Goal: Consume media (video, audio): Consume media (video, audio)

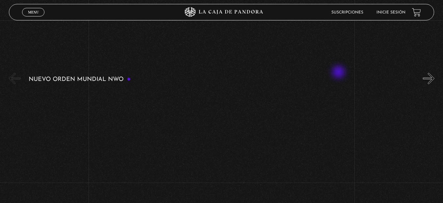
scroll to position [99, 0]
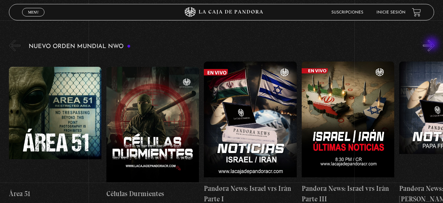
click at [432, 44] on button "»" at bounding box center [429, 46] width 12 height 12
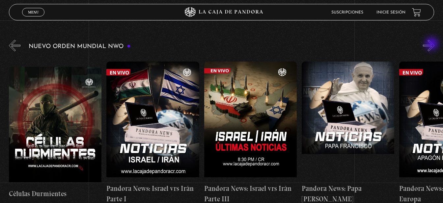
click at [432, 44] on button "»" at bounding box center [429, 46] width 12 height 12
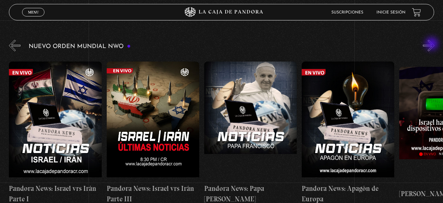
click at [432, 44] on button "»" at bounding box center [429, 46] width 12 height 12
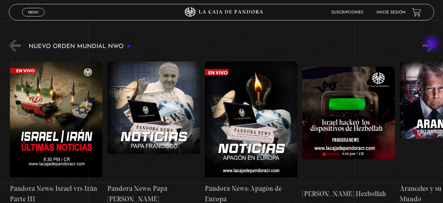
click at [432, 44] on button "»" at bounding box center [429, 46] width 12 height 12
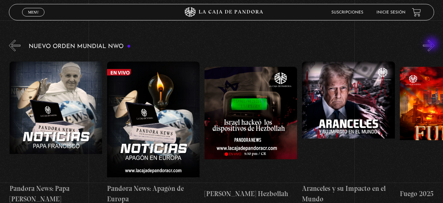
click at [432, 44] on button "»" at bounding box center [429, 46] width 12 height 12
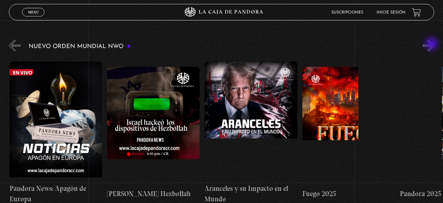
click at [432, 44] on button "»" at bounding box center [429, 46] width 12 height 12
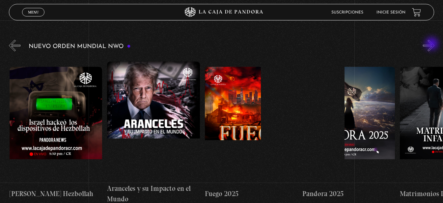
click at [432, 44] on button "»" at bounding box center [429, 46] width 12 height 12
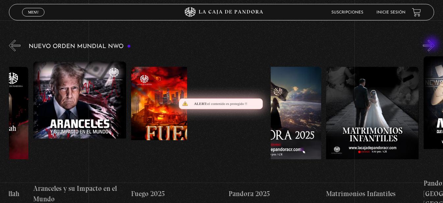
click at [432, 44] on button "»" at bounding box center [429, 46] width 12 height 12
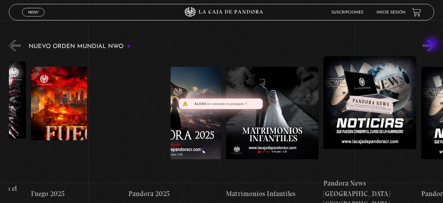
click at [432, 44] on button "»" at bounding box center [429, 46] width 12 height 12
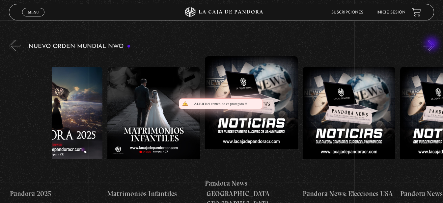
click at [432, 44] on button "»" at bounding box center [429, 46] width 12 height 12
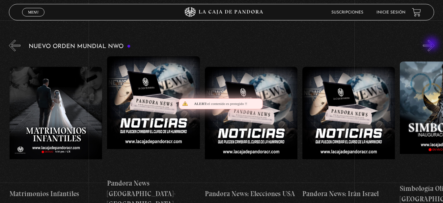
click at [432, 44] on button "»" at bounding box center [429, 46] width 12 height 12
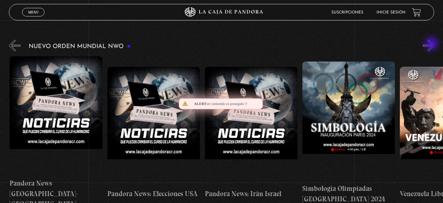
click at [432, 44] on button "»" at bounding box center [429, 46] width 12 height 12
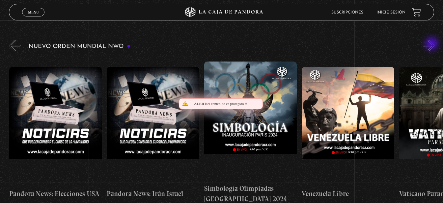
click at [432, 44] on button "»" at bounding box center [429, 46] width 12 height 12
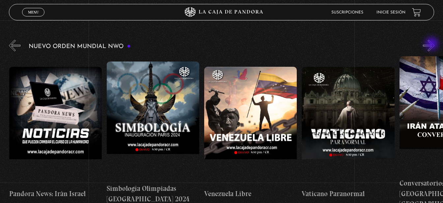
click at [432, 44] on button "»" at bounding box center [429, 46] width 12 height 12
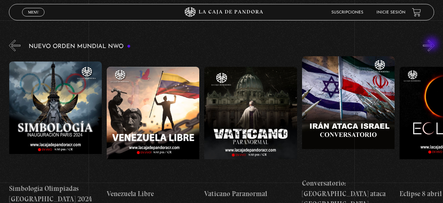
scroll to position [0, 1365]
click at [432, 44] on button "»" at bounding box center [429, 46] width 12 height 12
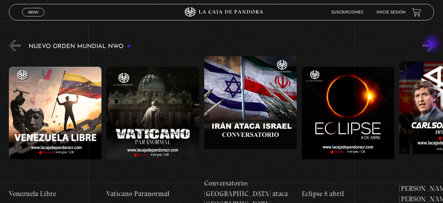
click at [432, 44] on button "»" at bounding box center [429, 46] width 12 height 12
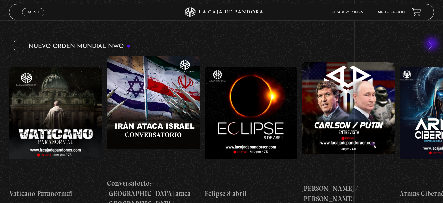
click at [432, 44] on button "»" at bounding box center [429, 46] width 12 height 12
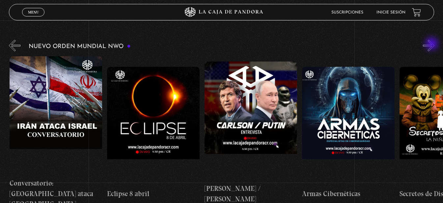
click at [432, 44] on button "»" at bounding box center [429, 46] width 12 height 12
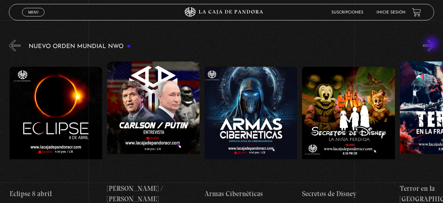
click at [432, 44] on button "»" at bounding box center [429, 46] width 12 height 12
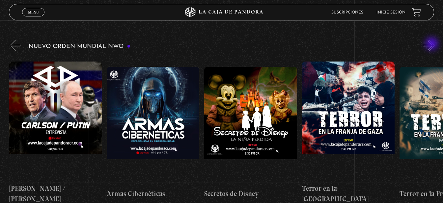
click at [432, 44] on button "»" at bounding box center [429, 46] width 12 height 12
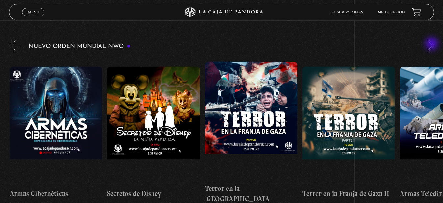
click at [432, 44] on button "»" at bounding box center [429, 46] width 12 height 12
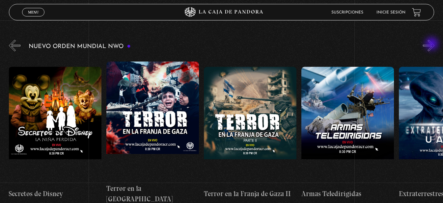
click at [432, 44] on button "»" at bounding box center [429, 46] width 12 height 12
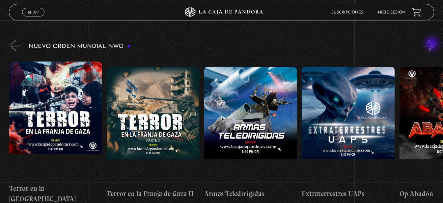
click at [432, 44] on button "»" at bounding box center [429, 46] width 12 height 12
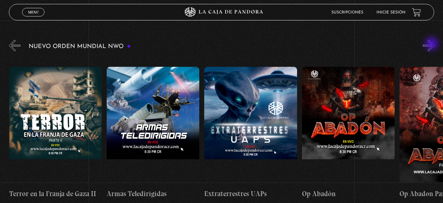
scroll to position [0, 2242]
click at [432, 44] on button "»" at bounding box center [429, 46] width 12 height 12
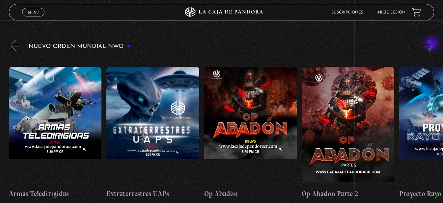
click at [432, 44] on button "»" at bounding box center [429, 46] width 12 height 12
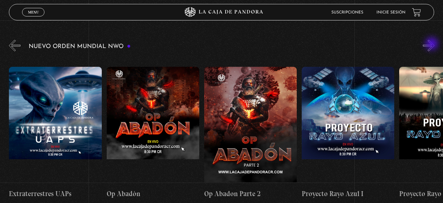
click at [432, 44] on button "»" at bounding box center [429, 46] width 12 height 12
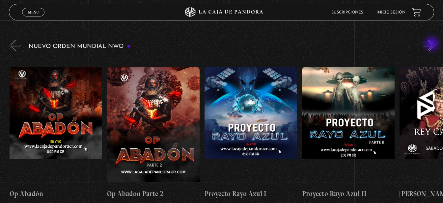
click at [432, 44] on button "»" at bounding box center [429, 46] width 12 height 12
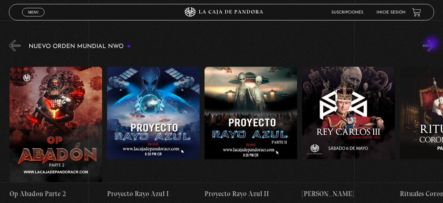
click at [432, 44] on button "»" at bounding box center [429, 46] width 12 height 12
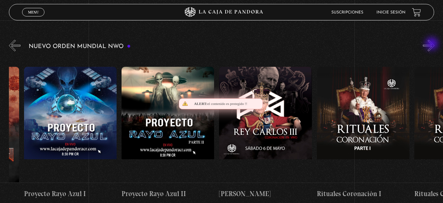
click at [432, 44] on button "»" at bounding box center [429, 46] width 12 height 12
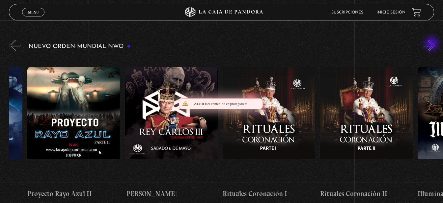
click at [432, 44] on button "»" at bounding box center [429, 46] width 12 height 12
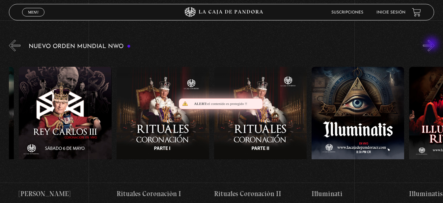
click at [432, 44] on button "»" at bounding box center [429, 46] width 12 height 12
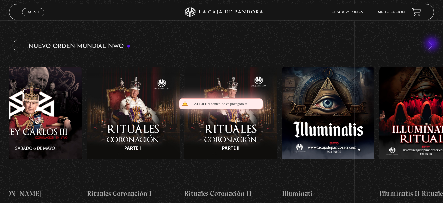
click at [432, 44] on button "»" at bounding box center [429, 46] width 12 height 12
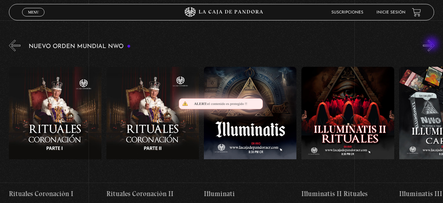
click at [432, 44] on button "»" at bounding box center [429, 46] width 12 height 12
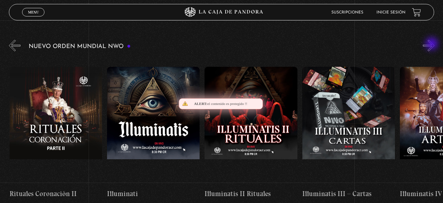
click at [432, 44] on button "»" at bounding box center [429, 46] width 12 height 12
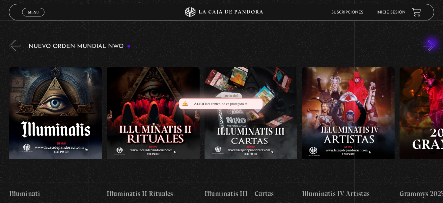
scroll to position [0, 3217]
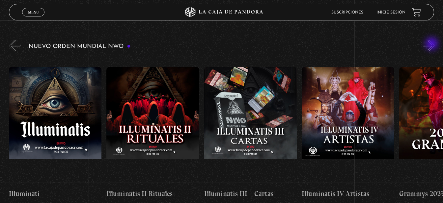
click at [432, 44] on button "»" at bounding box center [429, 46] width 12 height 12
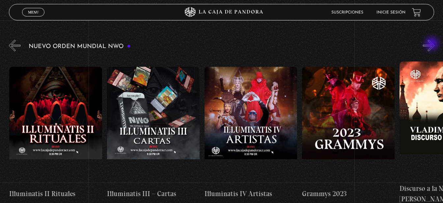
click at [432, 44] on button "»" at bounding box center [429, 46] width 12 height 12
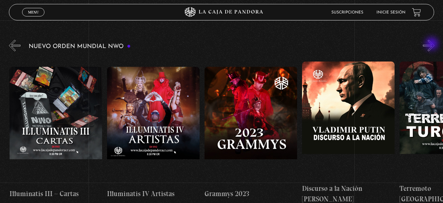
click at [432, 44] on button "»" at bounding box center [429, 46] width 12 height 12
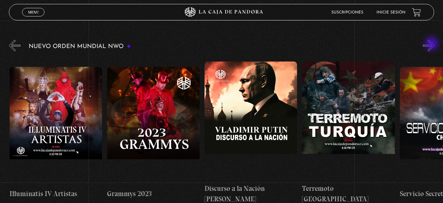
click at [432, 44] on button "»" at bounding box center [429, 46] width 12 height 12
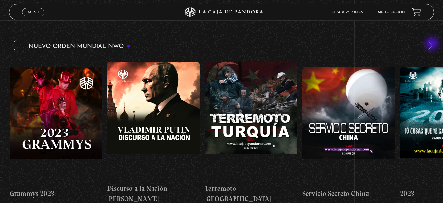
click at [432, 44] on button "»" at bounding box center [429, 46] width 12 height 12
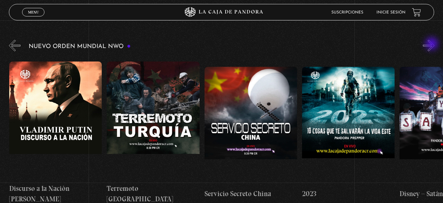
click at [432, 44] on button "»" at bounding box center [429, 46] width 12 height 12
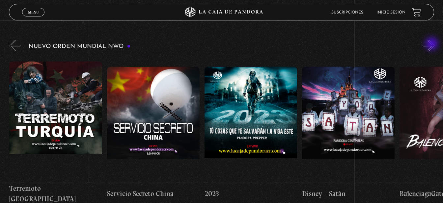
click at [432, 44] on button "»" at bounding box center [429, 46] width 12 height 12
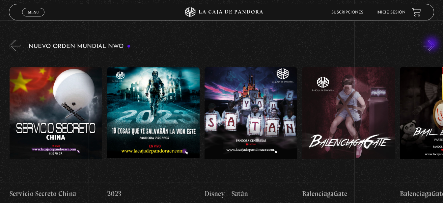
click at [432, 44] on button "»" at bounding box center [429, 46] width 12 height 12
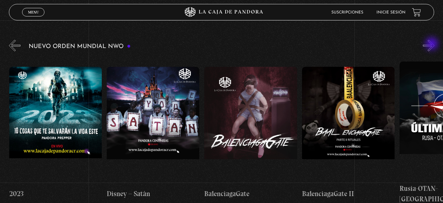
click at [432, 44] on button "»" at bounding box center [429, 46] width 12 height 12
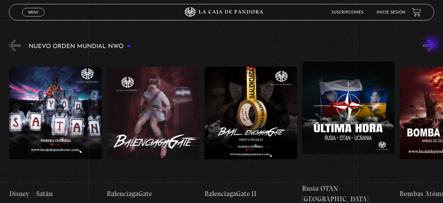
click at [432, 44] on button "»" at bounding box center [429, 46] width 12 height 12
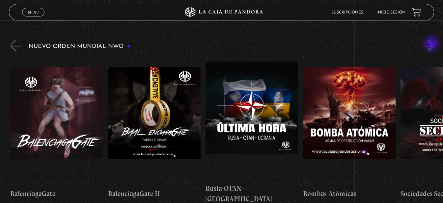
click at [432, 44] on button "»" at bounding box center [429, 46] width 12 height 12
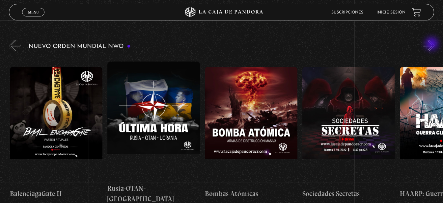
click at [432, 44] on button "»" at bounding box center [429, 46] width 12 height 12
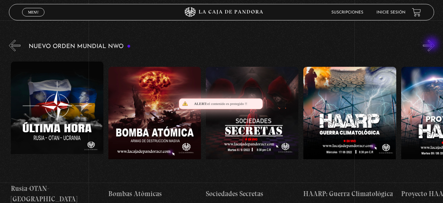
click at [432, 44] on button "»" at bounding box center [429, 46] width 12 height 12
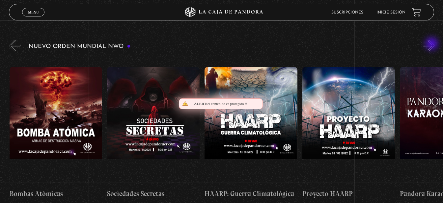
click at [432, 44] on button "»" at bounding box center [429, 46] width 12 height 12
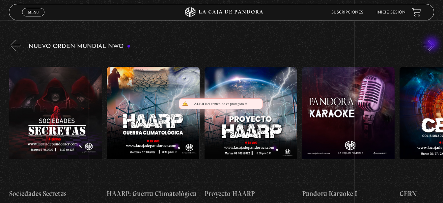
click at [432, 44] on button "»" at bounding box center [429, 46] width 12 height 12
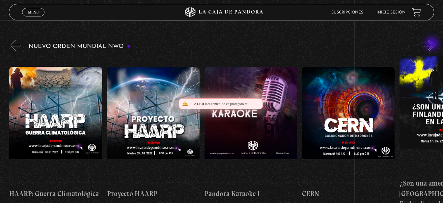
click at [432, 44] on button "»" at bounding box center [429, 46] width 12 height 12
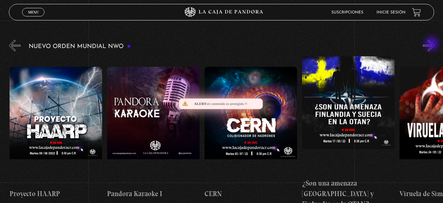
click at [432, 44] on button "»" at bounding box center [429, 46] width 12 height 12
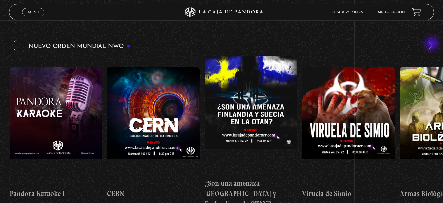
click at [432, 44] on button "»" at bounding box center [429, 46] width 12 height 12
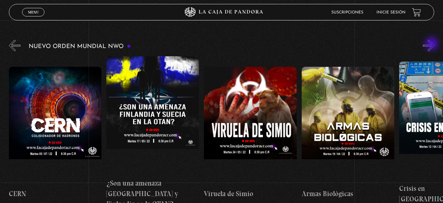
click at [432, 44] on button "»" at bounding box center [429, 46] width 12 height 12
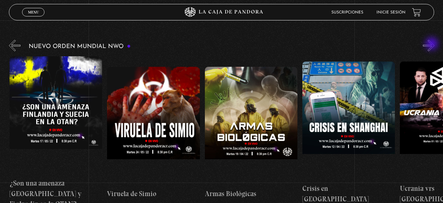
click at [432, 44] on button "»" at bounding box center [429, 46] width 12 height 12
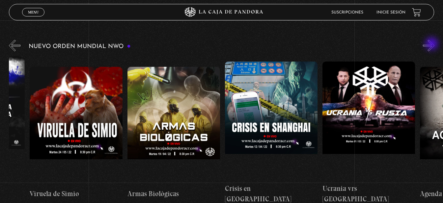
click at [432, 44] on button "»" at bounding box center [429, 46] width 12 height 12
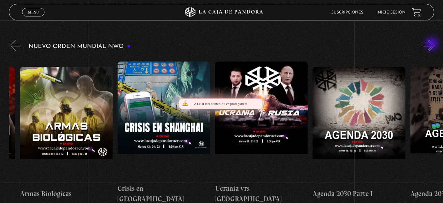
click at [432, 44] on button "»" at bounding box center [429, 46] width 12 height 12
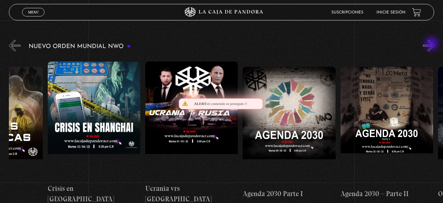
click at [432, 44] on button "»" at bounding box center [429, 46] width 12 height 12
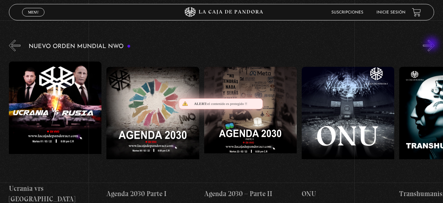
click at [432, 44] on button "»" at bounding box center [429, 46] width 12 height 12
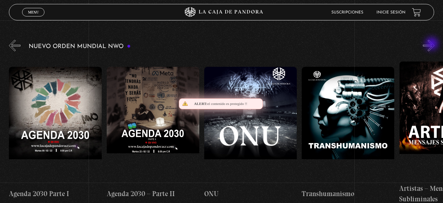
click at [432, 44] on button "»" at bounding box center [429, 46] width 12 height 12
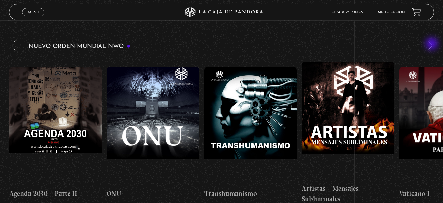
scroll to position [0, 5654]
click at [432, 44] on button "»" at bounding box center [429, 46] width 12 height 12
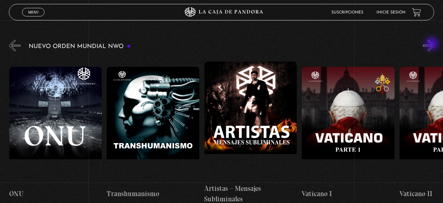
click at [432, 44] on button "»" at bounding box center [429, 46] width 12 height 12
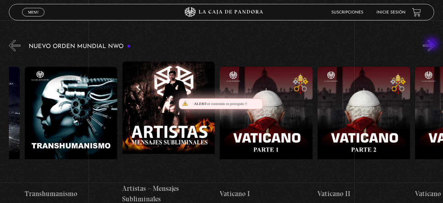
click at [432, 44] on button "»" at bounding box center [429, 46] width 12 height 12
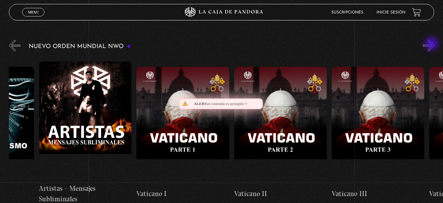
click at [432, 44] on button "»" at bounding box center [429, 46] width 12 height 12
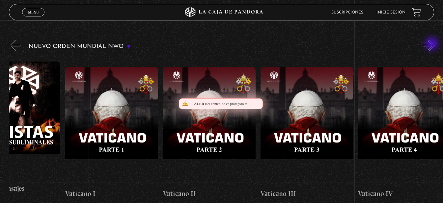
click at [432, 44] on button "»" at bounding box center [429, 46] width 12 height 12
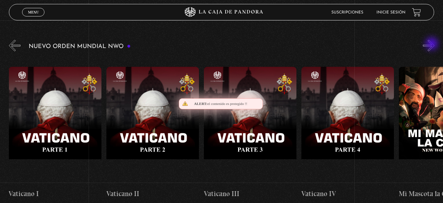
click at [432, 44] on button "»" at bounding box center [429, 46] width 12 height 12
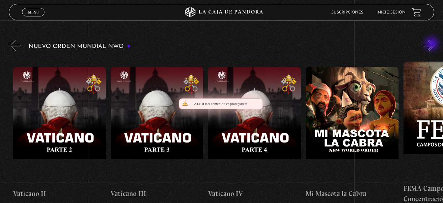
click at [432, 44] on button "»" at bounding box center [429, 46] width 12 height 12
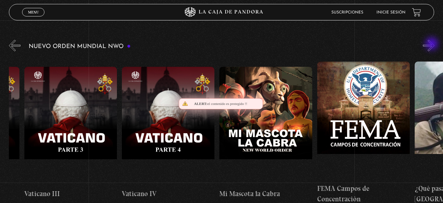
click at [432, 44] on button "»" at bounding box center [429, 46] width 12 height 12
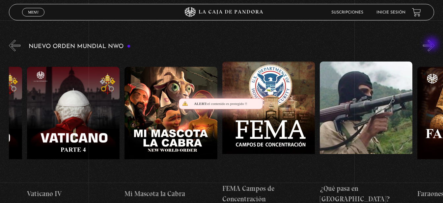
click at [432, 44] on button "»" at bounding box center [429, 46] width 12 height 12
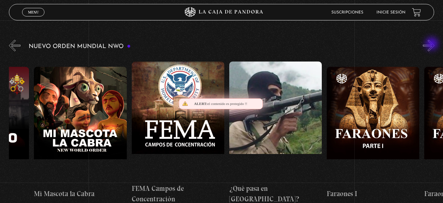
click at [432, 44] on button "»" at bounding box center [429, 46] width 12 height 12
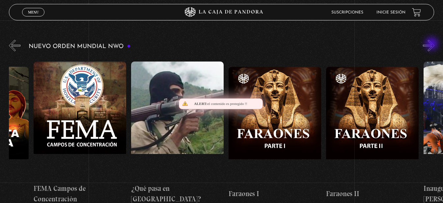
click at [432, 44] on button "»" at bounding box center [429, 46] width 12 height 12
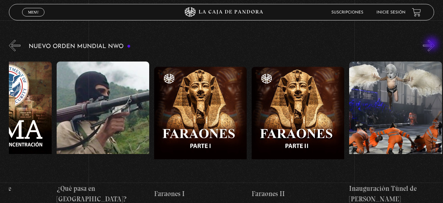
click at [432, 44] on button "»" at bounding box center [429, 46] width 12 height 12
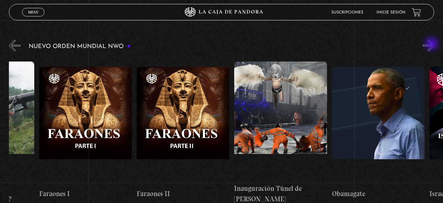
click at [432, 44] on button "»" at bounding box center [429, 46] width 12 height 12
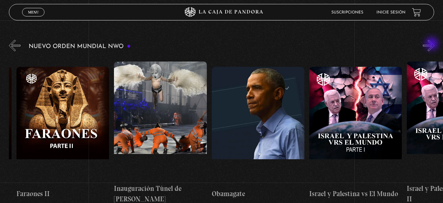
click at [432, 44] on button "»" at bounding box center [429, 46] width 12 height 12
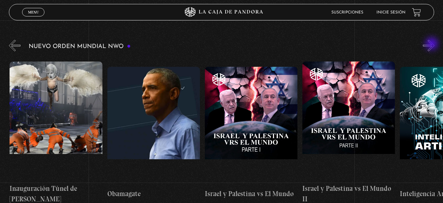
click at [432, 44] on button "»" at bounding box center [429, 46] width 12 height 12
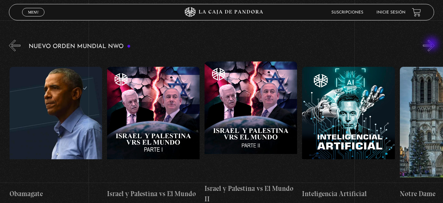
click at [432, 44] on button "»" at bounding box center [429, 46] width 12 height 12
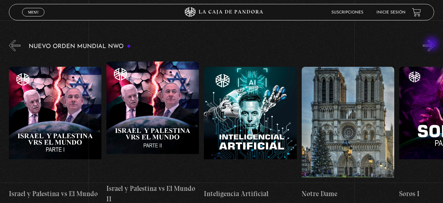
click at [432, 44] on button "»" at bounding box center [429, 46] width 12 height 12
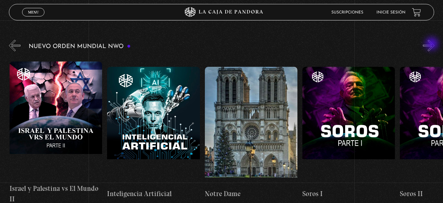
click at [432, 44] on button "»" at bounding box center [429, 46] width 12 height 12
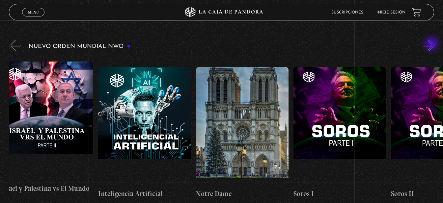
scroll to position [0, 7262]
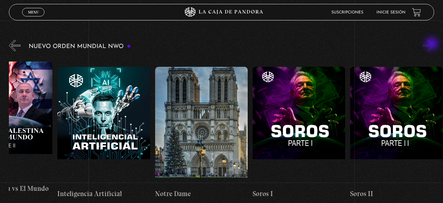
click at [432, 44] on button "»" at bounding box center [429, 46] width 12 height 12
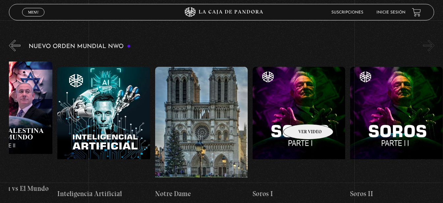
click at [299, 114] on figure at bounding box center [298, 126] width 92 height 118
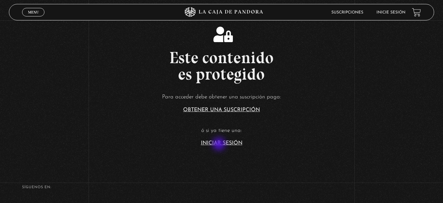
click at [219, 145] on link "Iniciar Sesión" at bounding box center [221, 143] width 41 height 5
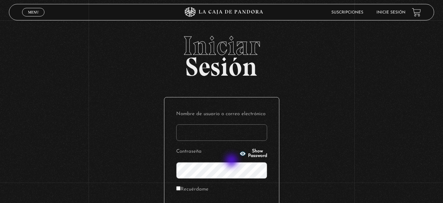
scroll to position [66, 0]
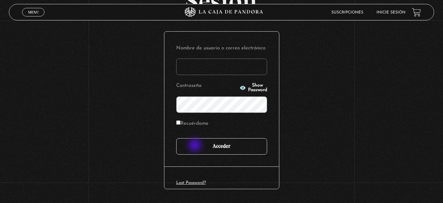
type input "fhiliusdei@gmail.com"
click at [195, 146] on input "Acceder" at bounding box center [221, 146] width 91 height 16
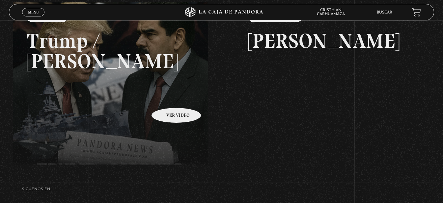
scroll to position [33, 0]
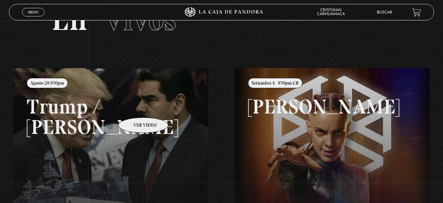
click at [135, 108] on link at bounding box center [234, 169] width 443 height 203
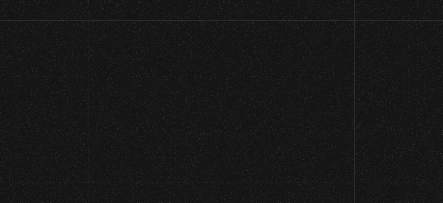
scroll to position [33, 0]
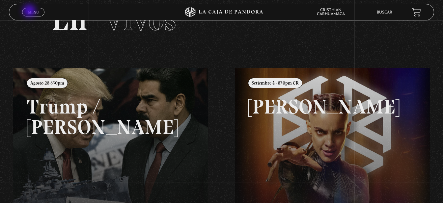
click at [30, 12] on span "Menu" at bounding box center [33, 12] width 11 height 4
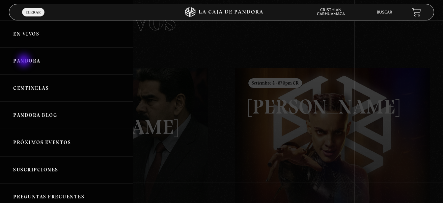
click at [25, 61] on link "Pandora" at bounding box center [66, 60] width 133 height 27
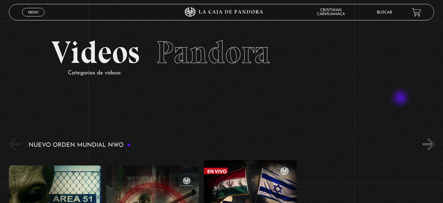
scroll to position [66, 0]
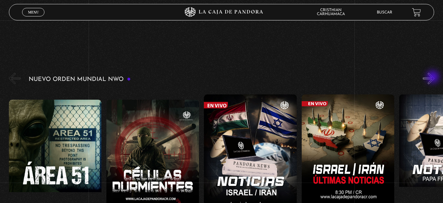
click at [433, 78] on button "»" at bounding box center [429, 79] width 12 height 12
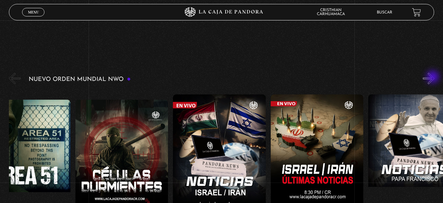
click at [433, 78] on button "»" at bounding box center [429, 79] width 12 height 12
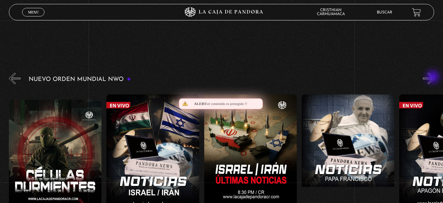
click at [433, 78] on button "»" at bounding box center [429, 79] width 12 height 12
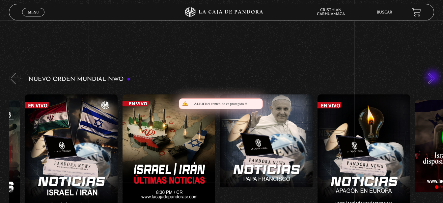
click at [433, 78] on button "»" at bounding box center [429, 79] width 12 height 12
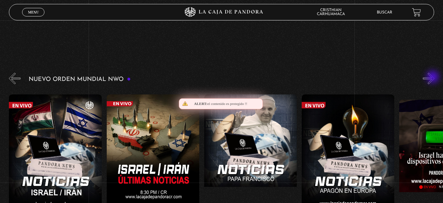
click at [433, 78] on button "»" at bounding box center [429, 79] width 12 height 12
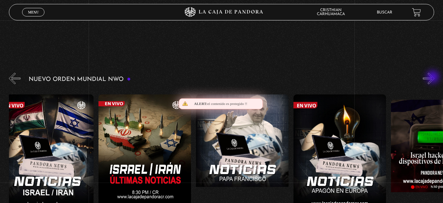
click at [433, 78] on button "»" at bounding box center [429, 79] width 12 height 12
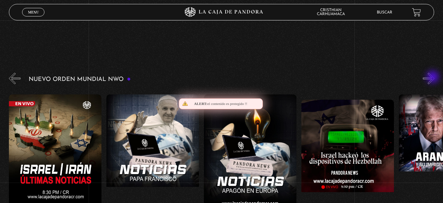
click at [433, 78] on button "»" at bounding box center [429, 79] width 12 height 12
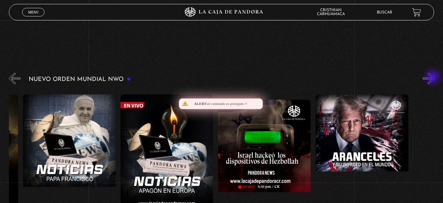
click at [433, 78] on button "»" at bounding box center [429, 79] width 12 height 12
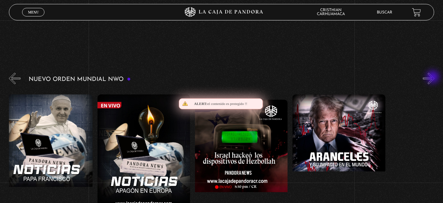
click at [433, 78] on button "»" at bounding box center [429, 79] width 12 height 12
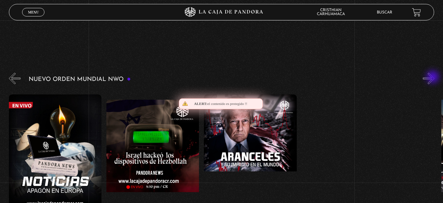
click at [433, 78] on button "»" at bounding box center [429, 79] width 12 height 12
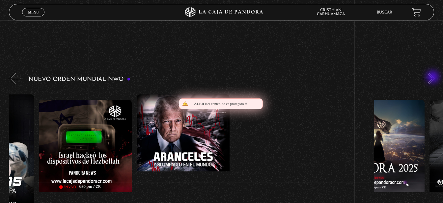
click at [433, 78] on button "»" at bounding box center [429, 79] width 12 height 12
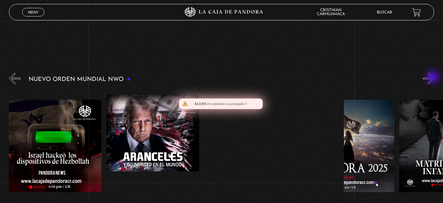
click at [433, 78] on button "»" at bounding box center [429, 79] width 12 height 12
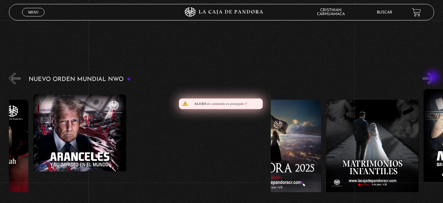
click at [433, 78] on button "»" at bounding box center [429, 79] width 12 height 12
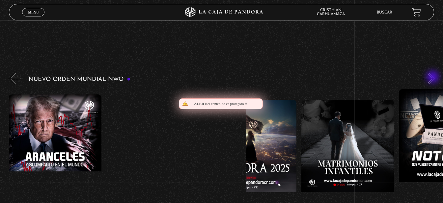
click at [433, 78] on button "»" at bounding box center [429, 79] width 12 height 12
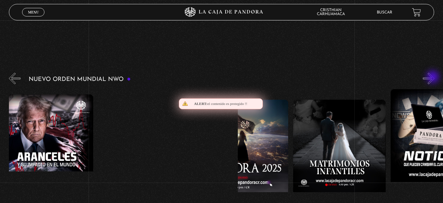
click at [433, 78] on button "»" at bounding box center [429, 79] width 12 height 12
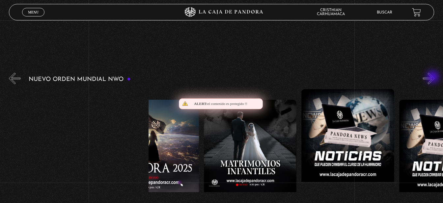
click at [433, 78] on button "»" at bounding box center [429, 79] width 12 height 12
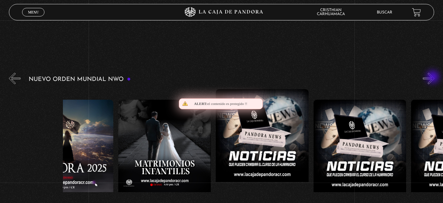
click at [433, 78] on button "»" at bounding box center [429, 79] width 12 height 12
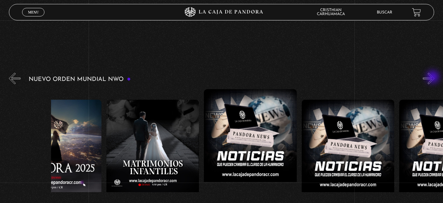
click at [433, 78] on button "»" at bounding box center [429, 79] width 12 height 12
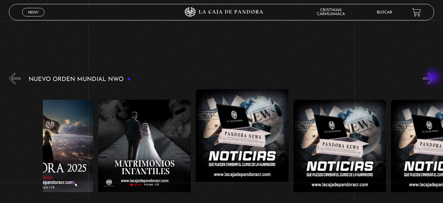
click at [433, 78] on button "»" at bounding box center [429, 79] width 12 height 12
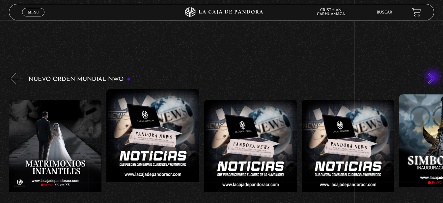
click at [433, 78] on button "»" at bounding box center [429, 79] width 12 height 12
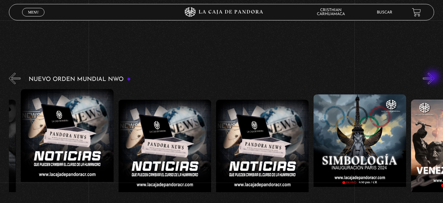
click at [433, 78] on button "»" at bounding box center [429, 79] width 12 height 12
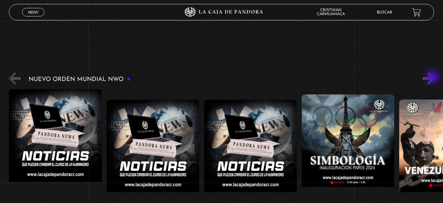
click at [433, 78] on button "»" at bounding box center [429, 79] width 12 height 12
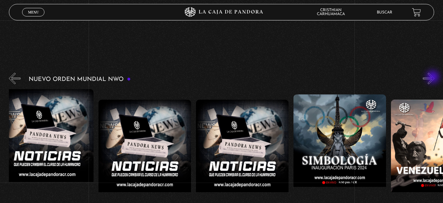
click at [433, 78] on button "»" at bounding box center [429, 79] width 12 height 12
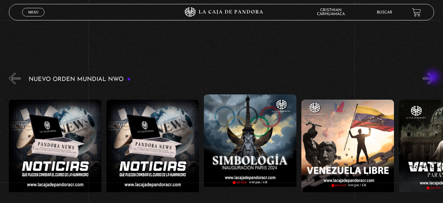
click at [433, 78] on button "»" at bounding box center [429, 79] width 12 height 12
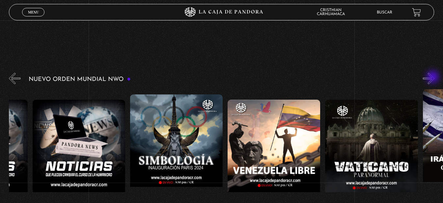
click at [433, 78] on button "»" at bounding box center [429, 79] width 12 height 12
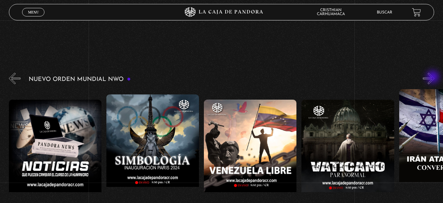
click at [433, 78] on button "»" at bounding box center [429, 79] width 12 height 12
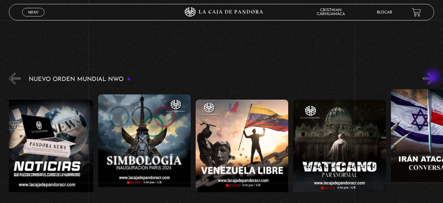
click at [433, 78] on button "»" at bounding box center [429, 79] width 12 height 12
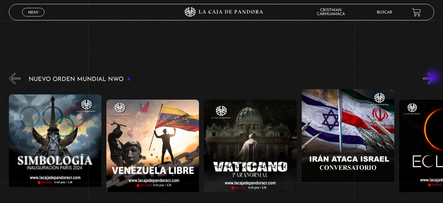
click at [433, 78] on button "»" at bounding box center [429, 79] width 12 height 12
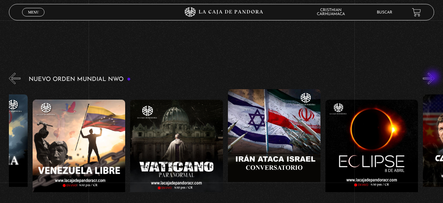
click at [433, 78] on button "»" at bounding box center [429, 79] width 12 height 12
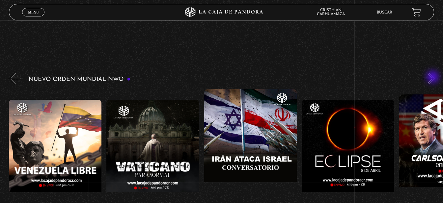
click at [433, 78] on button "»" at bounding box center [429, 79] width 12 height 12
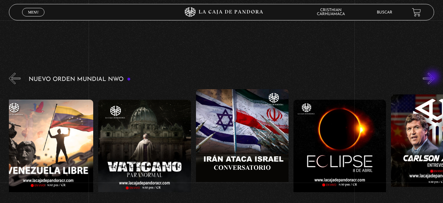
click at [433, 78] on button "»" at bounding box center [429, 79] width 12 height 12
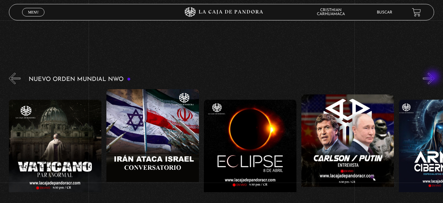
click at [433, 78] on button "»" at bounding box center [429, 79] width 12 height 12
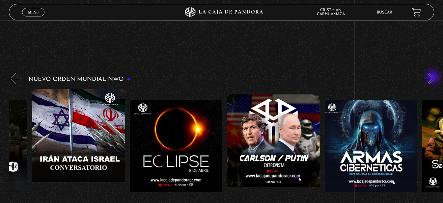
click at [433, 78] on button "»" at bounding box center [429, 79] width 12 height 12
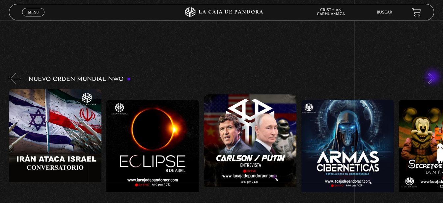
click at [433, 78] on button "»" at bounding box center [429, 79] width 12 height 12
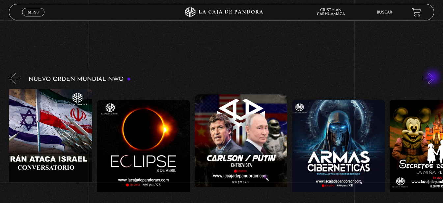
click at [433, 78] on button "»" at bounding box center [429, 79] width 12 height 12
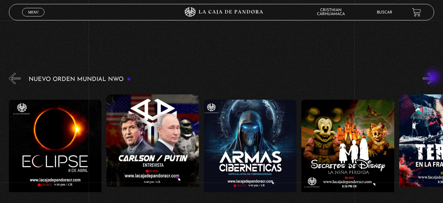
click at [433, 78] on button "»" at bounding box center [429, 79] width 12 height 12
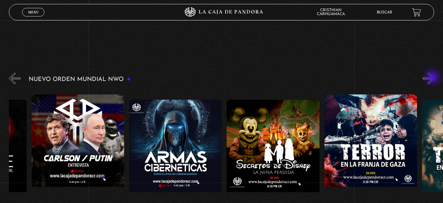
click at [433, 78] on button "»" at bounding box center [429, 79] width 12 height 12
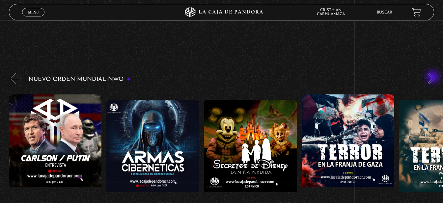
click at [433, 78] on button "»" at bounding box center [429, 79] width 12 height 12
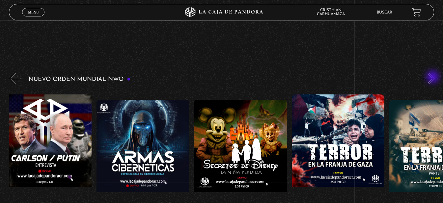
click at [433, 78] on button "»" at bounding box center [429, 79] width 12 height 12
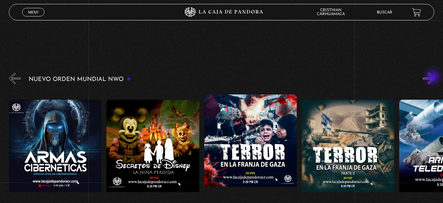
click at [433, 78] on button "»" at bounding box center [429, 79] width 12 height 12
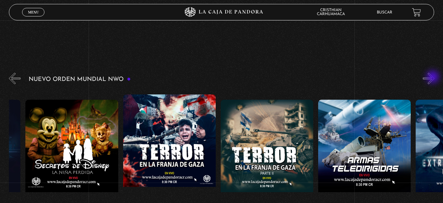
click at [433, 78] on button "»" at bounding box center [429, 79] width 12 height 12
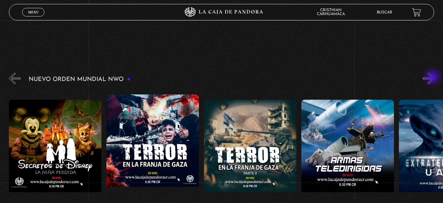
click at [433, 78] on button "»" at bounding box center [429, 79] width 12 height 12
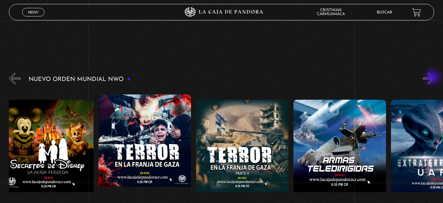
click at [433, 78] on button "»" at bounding box center [429, 79] width 12 height 12
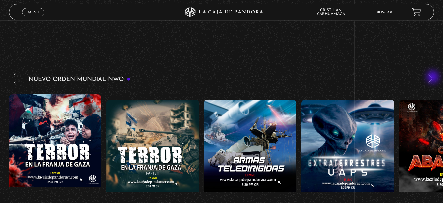
click at [433, 78] on button "»" at bounding box center [429, 79] width 12 height 12
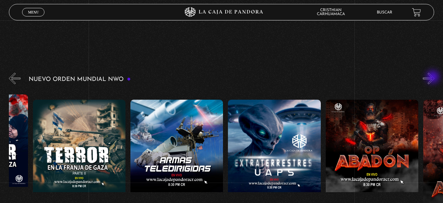
click at [433, 78] on button "»" at bounding box center [429, 79] width 12 height 12
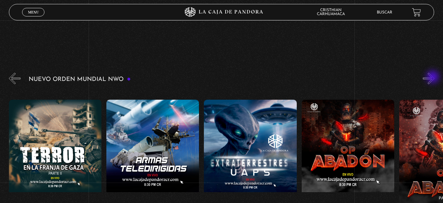
click at [433, 78] on button "»" at bounding box center [429, 79] width 12 height 12
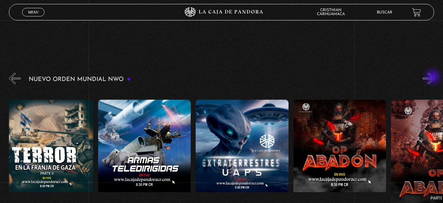
click at [433, 78] on button "»" at bounding box center [429, 79] width 12 height 12
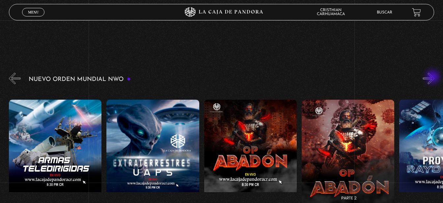
click at [433, 78] on button "»" at bounding box center [429, 79] width 12 height 12
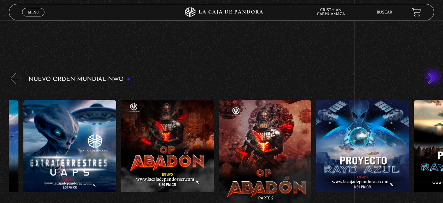
click at [433, 78] on button "»" at bounding box center [429, 79] width 12 height 12
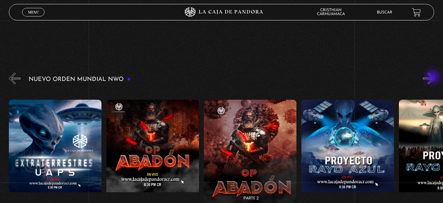
click at [433, 78] on button "»" at bounding box center [429, 79] width 12 height 12
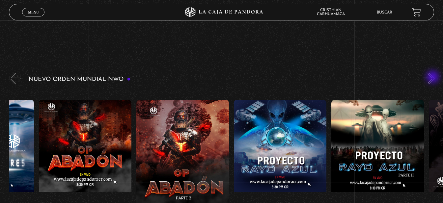
click at [433, 78] on button "»" at bounding box center [429, 79] width 12 height 12
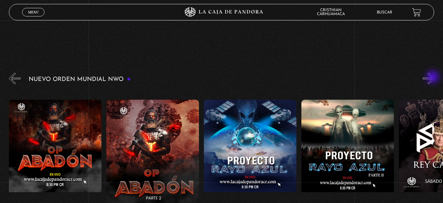
click at [433, 78] on button "»" at bounding box center [429, 79] width 12 height 12
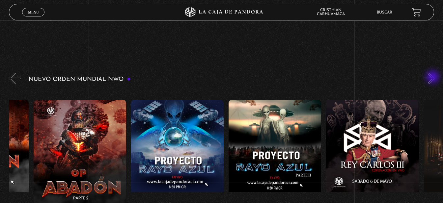
click at [433, 78] on button "»" at bounding box center [429, 79] width 12 height 12
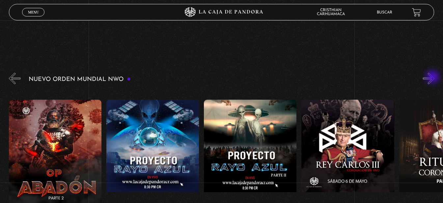
click at [433, 78] on button "»" at bounding box center [429, 79] width 12 height 12
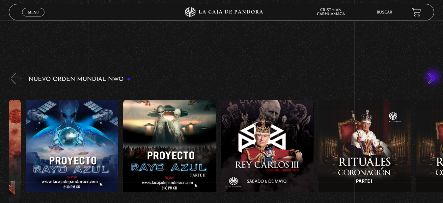
click at [433, 78] on button "»" at bounding box center [429, 79] width 12 height 12
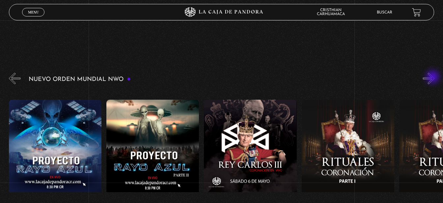
click at [433, 78] on button "»" at bounding box center [429, 79] width 12 height 12
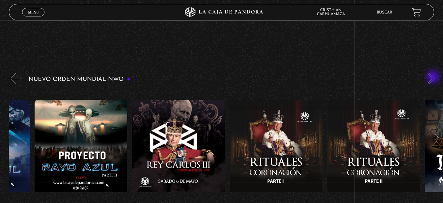
click at [433, 78] on button "»" at bounding box center [429, 79] width 12 height 12
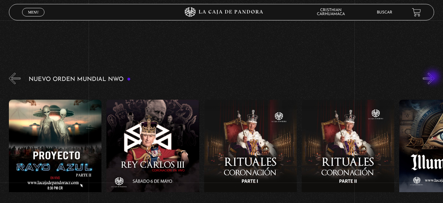
click at [433, 78] on button "»" at bounding box center [429, 79] width 12 height 12
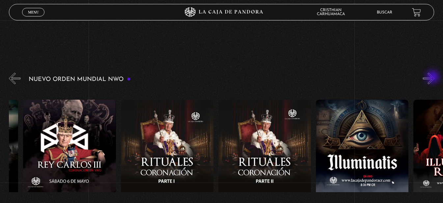
click at [433, 78] on button "»" at bounding box center [429, 79] width 12 height 12
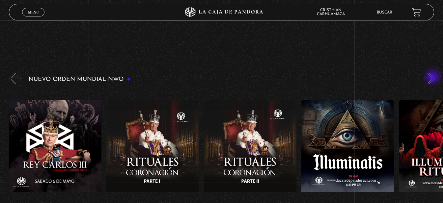
click at [433, 78] on button "»" at bounding box center [429, 79] width 12 height 12
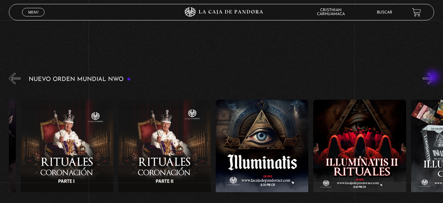
click at [433, 78] on button "»" at bounding box center [429, 79] width 12 height 12
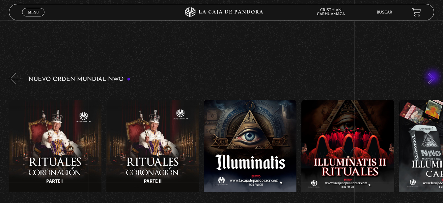
click at [433, 78] on button "»" at bounding box center [429, 79] width 12 height 12
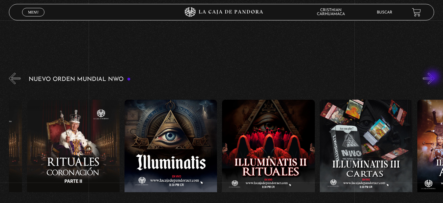
click at [433, 78] on button "»" at bounding box center [429, 79] width 12 height 12
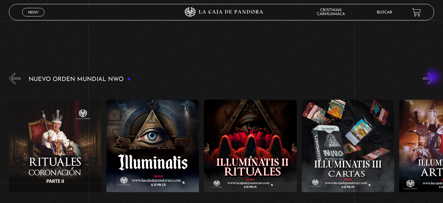
click at [433, 78] on button "»" at bounding box center [429, 79] width 12 height 12
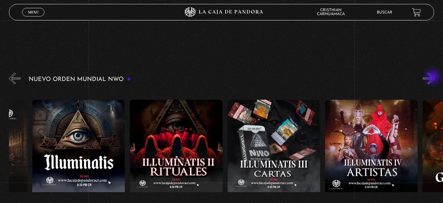
click at [433, 78] on button "»" at bounding box center [429, 79] width 12 height 12
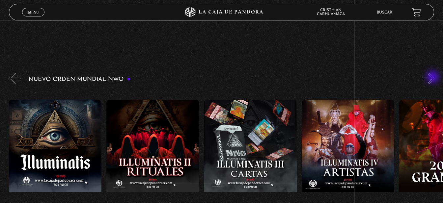
click at [433, 78] on button "»" at bounding box center [429, 79] width 12 height 12
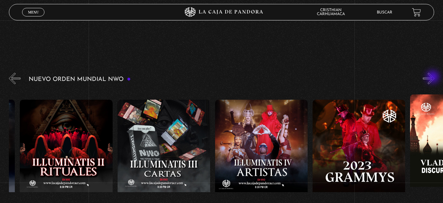
click at [433, 78] on button "»" at bounding box center [429, 79] width 12 height 12
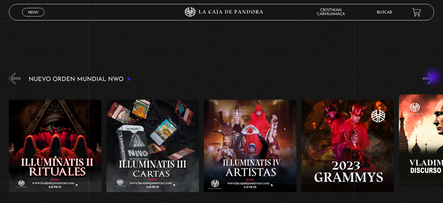
click at [433, 78] on button "»" at bounding box center [429, 79] width 12 height 12
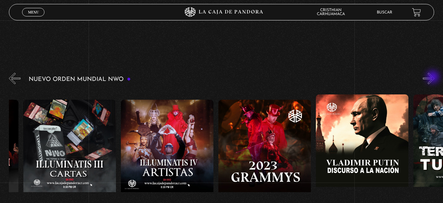
click at [433, 78] on button "»" at bounding box center [429, 79] width 12 height 12
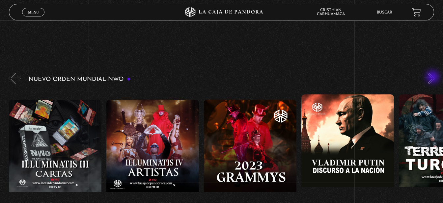
click at [433, 78] on button "»" at bounding box center [429, 79] width 12 height 12
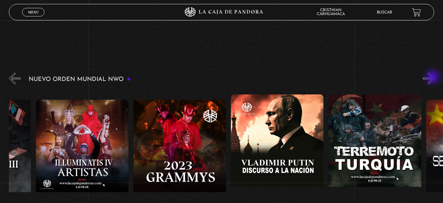
click at [433, 78] on button "»" at bounding box center [429, 79] width 12 height 12
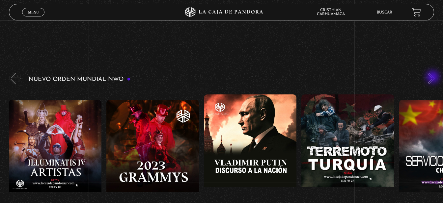
click at [433, 78] on button "»" at bounding box center [429, 79] width 12 height 12
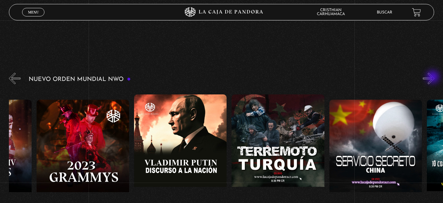
click at [433, 78] on button "»" at bounding box center [429, 79] width 12 height 12
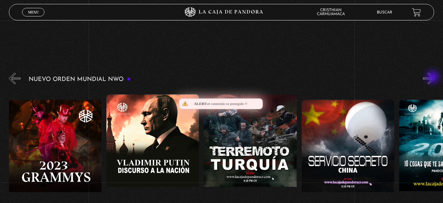
click at [433, 78] on button "»" at bounding box center [429, 79] width 12 height 12
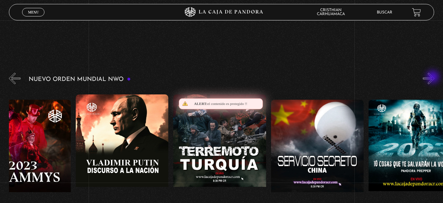
click at [433, 78] on button "»" at bounding box center [429, 79] width 12 height 12
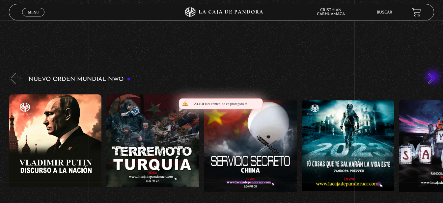
click at [433, 78] on button "»" at bounding box center [429, 79] width 12 height 12
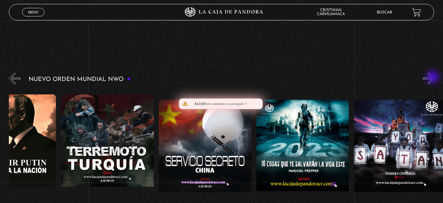
click at [433, 78] on button "»" at bounding box center [429, 79] width 12 height 12
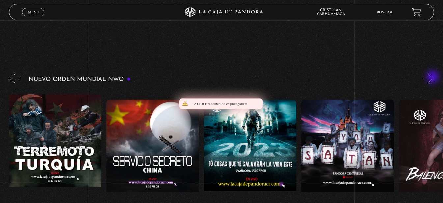
click at [433, 78] on button "»" at bounding box center [429, 79] width 12 height 12
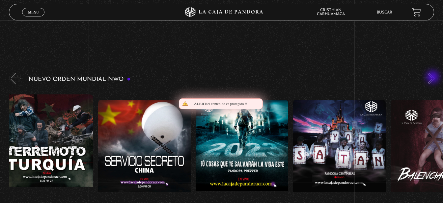
click at [433, 78] on button "»" at bounding box center [429, 79] width 12 height 12
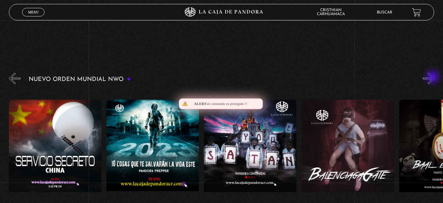
click at [433, 78] on button "»" at bounding box center [429, 79] width 12 height 12
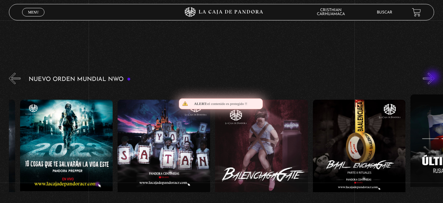
click at [433, 78] on button "»" at bounding box center [429, 79] width 12 height 12
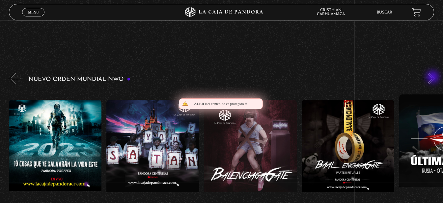
click at [433, 78] on button "»" at bounding box center [429, 79] width 12 height 12
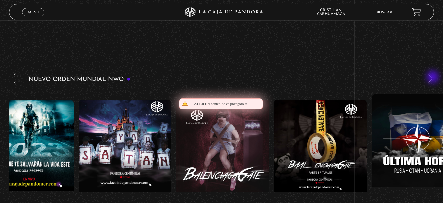
click at [433, 78] on button "»" at bounding box center [429, 79] width 12 height 12
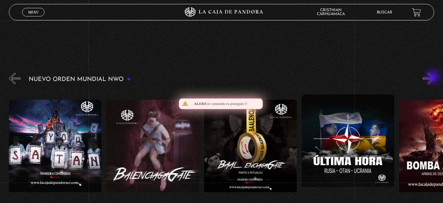
click at [433, 78] on button "»" at bounding box center [429, 79] width 12 height 12
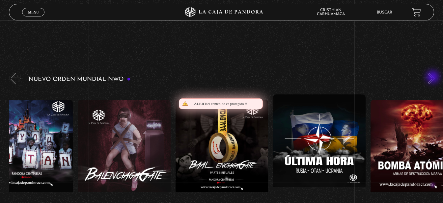
click at [433, 78] on button "»" at bounding box center [429, 79] width 12 height 12
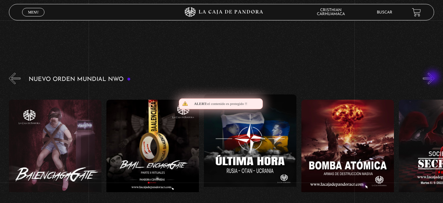
click at [433, 78] on button "»" at bounding box center [429, 79] width 12 height 12
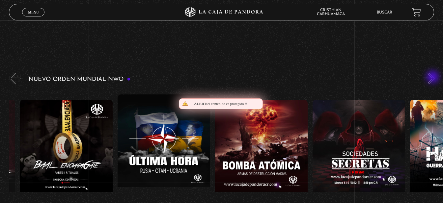
click at [433, 78] on button "»" at bounding box center [429, 79] width 12 height 12
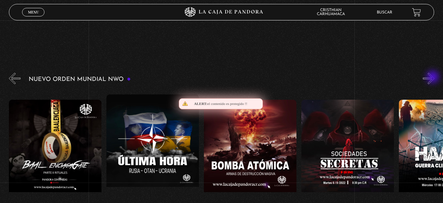
click at [433, 78] on button "»" at bounding box center [429, 79] width 12 height 12
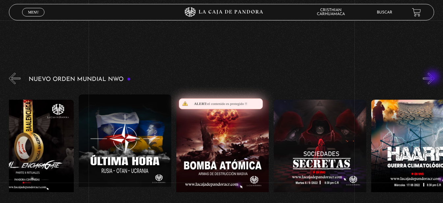
click at [433, 78] on button "»" at bounding box center [429, 79] width 12 height 12
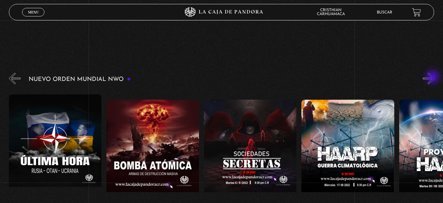
click at [433, 78] on button "»" at bounding box center [429, 79] width 12 height 12
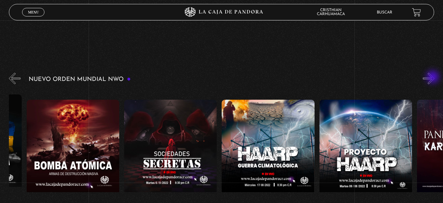
click at [433, 78] on button "»" at bounding box center [429, 79] width 12 height 12
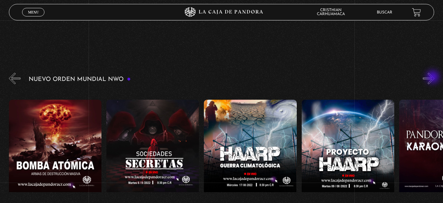
click at [433, 78] on button "»" at bounding box center [429, 79] width 12 height 12
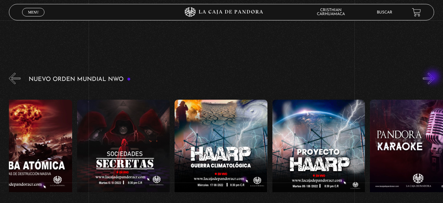
click at [433, 78] on button "»" at bounding box center [429, 79] width 12 height 12
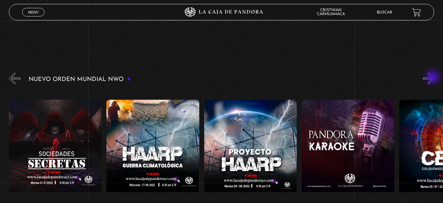
click at [433, 78] on button "»" at bounding box center [429, 79] width 12 height 12
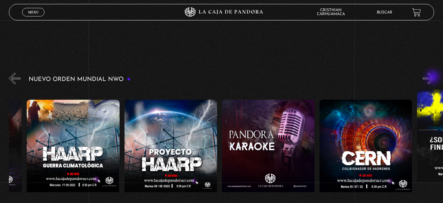
click at [433, 78] on button "»" at bounding box center [429, 79] width 12 height 12
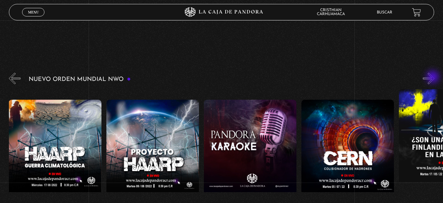
click at [433, 78] on button "»" at bounding box center [429, 79] width 12 height 12
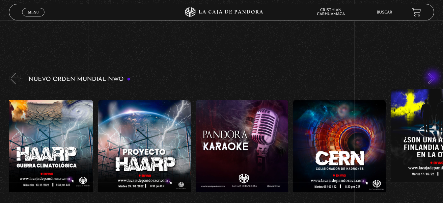
click at [433, 78] on button "»" at bounding box center [429, 79] width 12 height 12
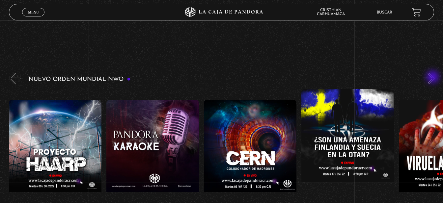
click at [433, 78] on button "»" at bounding box center [429, 79] width 12 height 12
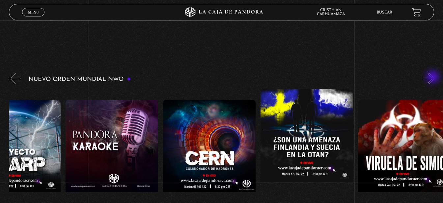
click at [433, 78] on button "»" at bounding box center [429, 79] width 12 height 12
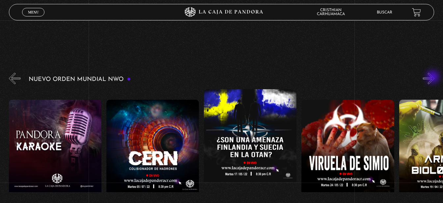
click at [433, 78] on button "»" at bounding box center [429, 79] width 12 height 12
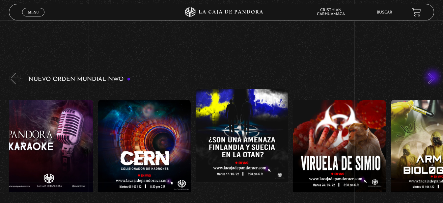
click at [433, 78] on button "»" at bounding box center [429, 79] width 12 height 12
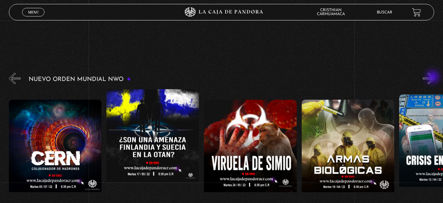
click at [433, 78] on button "»" at bounding box center [429, 79] width 12 height 12
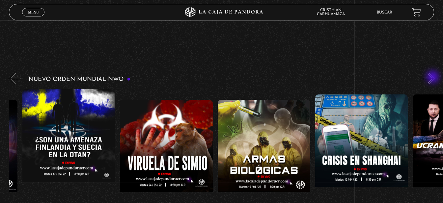
click at [433, 78] on button "»" at bounding box center [429, 79] width 12 height 12
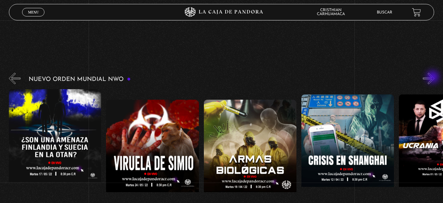
click at [433, 78] on button "»" at bounding box center [429, 79] width 12 height 12
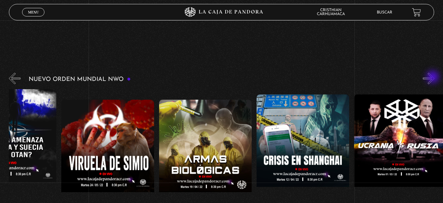
click at [433, 78] on button "»" at bounding box center [429, 79] width 12 height 12
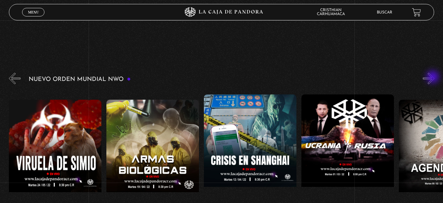
click at [433, 78] on button "»" at bounding box center [429, 79] width 12 height 12
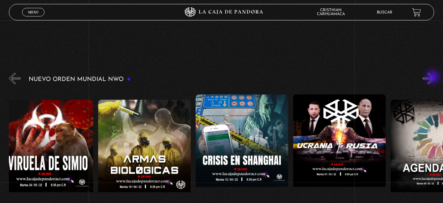
click at [433, 78] on button "»" at bounding box center [429, 79] width 12 height 12
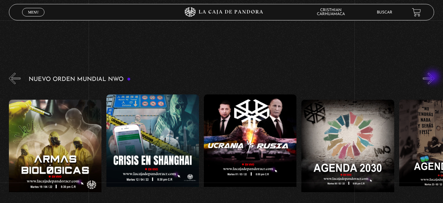
click at [433, 78] on button "»" at bounding box center [429, 79] width 12 height 12
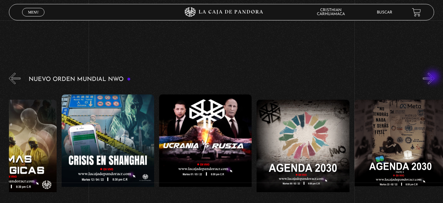
click at [433, 78] on button "»" at bounding box center [429, 79] width 12 height 12
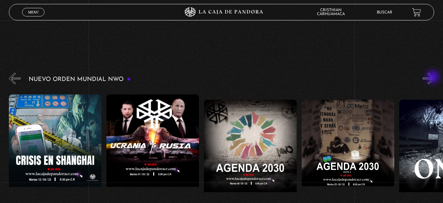
click at [433, 78] on button "»" at bounding box center [429, 79] width 12 height 12
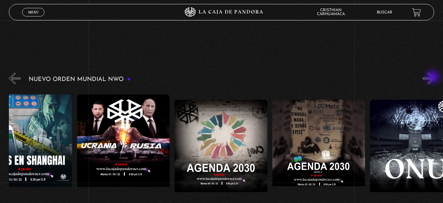
click at [433, 78] on button "»" at bounding box center [429, 79] width 12 height 12
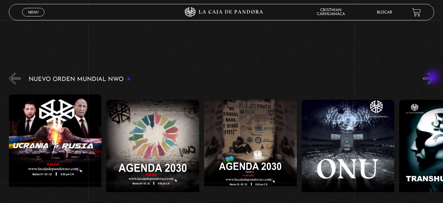
click at [433, 78] on button "»" at bounding box center [429, 79] width 12 height 12
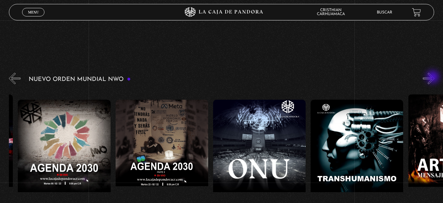
click at [433, 78] on button "»" at bounding box center [429, 79] width 12 height 12
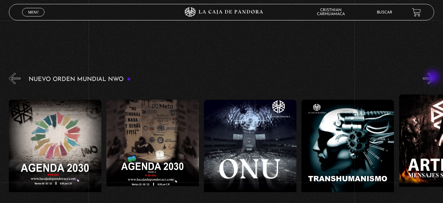
click at [433, 78] on button "»" at bounding box center [429, 79] width 12 height 12
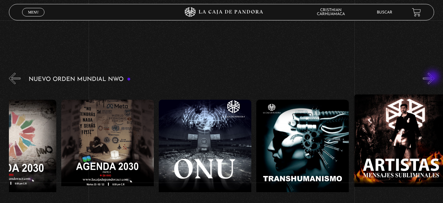
click at [433, 78] on button "»" at bounding box center [429, 79] width 12 height 12
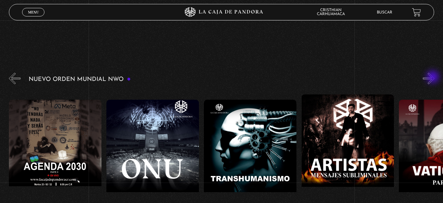
click at [433, 78] on button "»" at bounding box center [429, 79] width 12 height 12
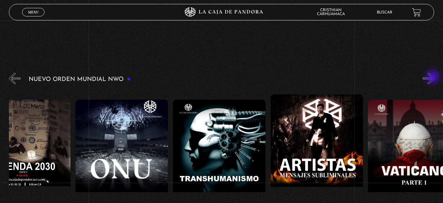
click at [433, 78] on button "»" at bounding box center [429, 79] width 12 height 12
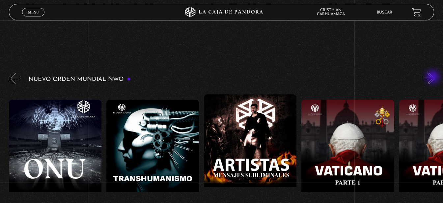
click at [433, 78] on button "»" at bounding box center [429, 79] width 12 height 12
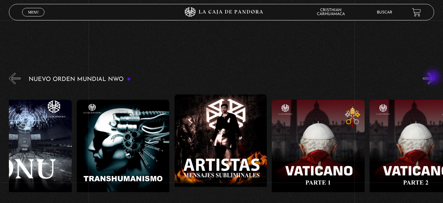
click at [433, 78] on button "»" at bounding box center [429, 79] width 12 height 12
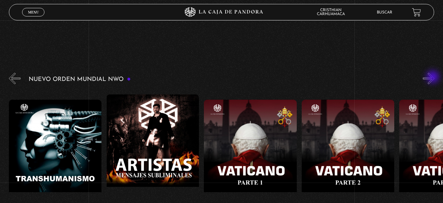
click at [433, 78] on button "»" at bounding box center [429, 79] width 12 height 12
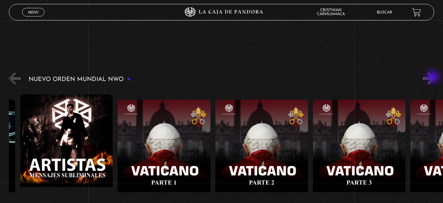
click at [433, 78] on button "»" at bounding box center [429, 79] width 12 height 12
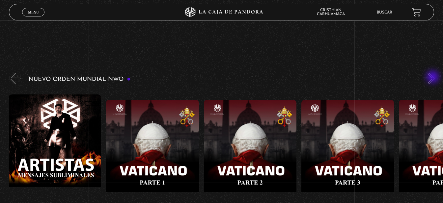
click at [433, 78] on button "»" at bounding box center [429, 79] width 12 height 12
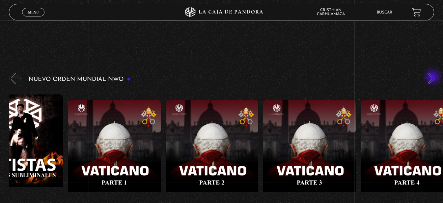
click at [433, 78] on button "»" at bounding box center [429, 79] width 12 height 12
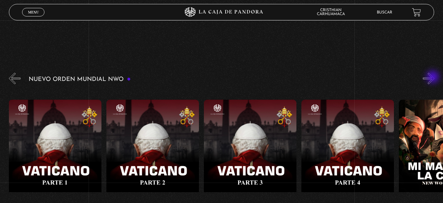
click at [433, 78] on button "»" at bounding box center [429, 79] width 12 height 12
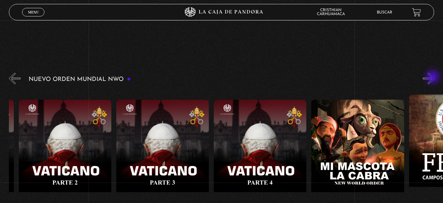
click at [433, 78] on button "»" at bounding box center [429, 79] width 12 height 12
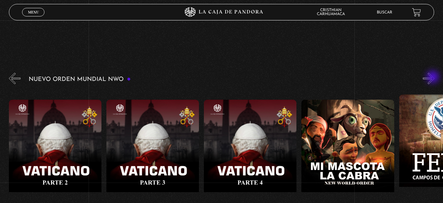
click at [433, 78] on button "»" at bounding box center [429, 79] width 12 height 12
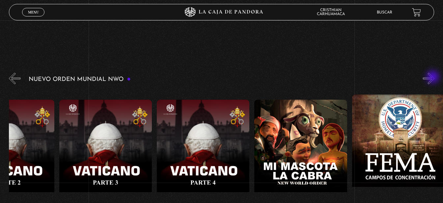
click at [433, 78] on button "»" at bounding box center [429, 79] width 12 height 12
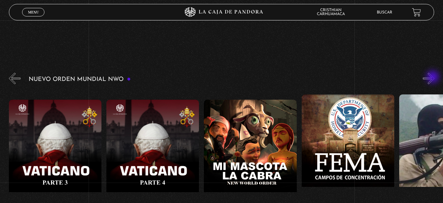
click at [433, 78] on button "»" at bounding box center [429, 79] width 12 height 12
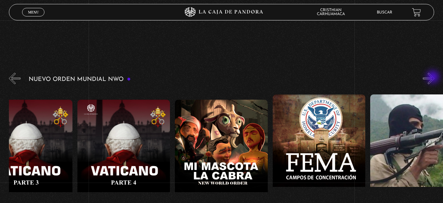
click at [433, 78] on button "»" at bounding box center [429, 79] width 12 height 12
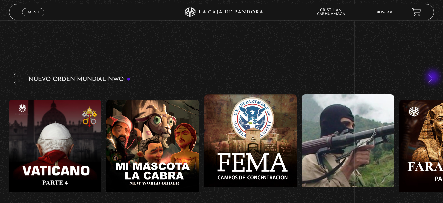
click at [433, 78] on button "»" at bounding box center [429, 79] width 12 height 12
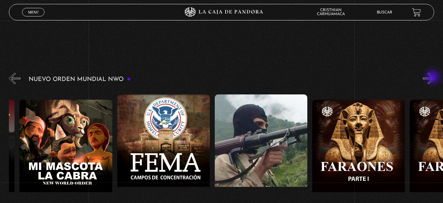
click at [433, 78] on button "»" at bounding box center [429, 79] width 12 height 12
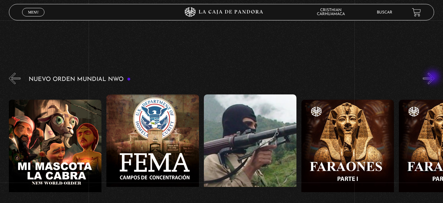
click at [433, 78] on button "»" at bounding box center [429, 79] width 12 height 12
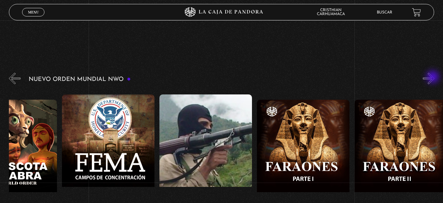
click at [433, 78] on button "»" at bounding box center [429, 79] width 12 height 12
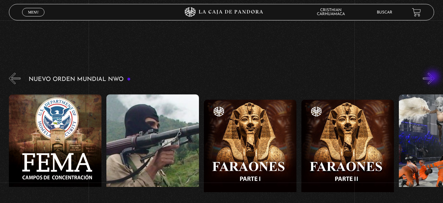
click at [433, 78] on button "»" at bounding box center [429, 79] width 12 height 12
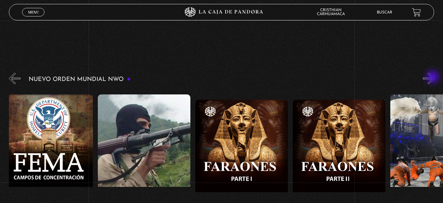
click at [433, 78] on button "»" at bounding box center [429, 79] width 12 height 12
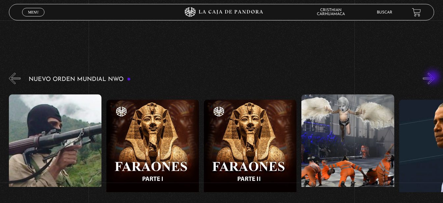
click at [433, 78] on button "»" at bounding box center [429, 79] width 12 height 12
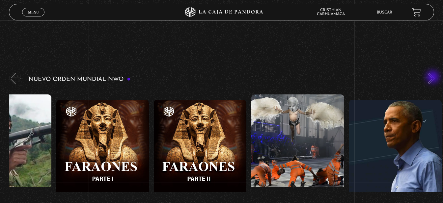
click at [433, 78] on button "»" at bounding box center [429, 79] width 12 height 12
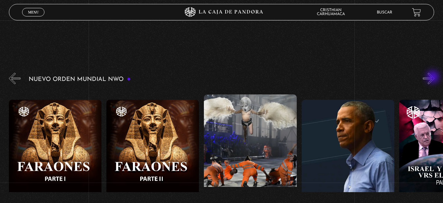
click at [433, 78] on button "»" at bounding box center [429, 79] width 12 height 12
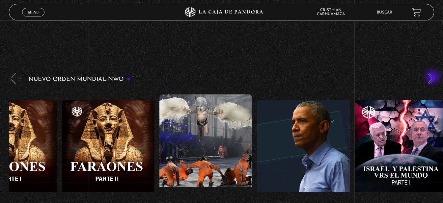
click at [433, 78] on button "»" at bounding box center [429, 79] width 12 height 12
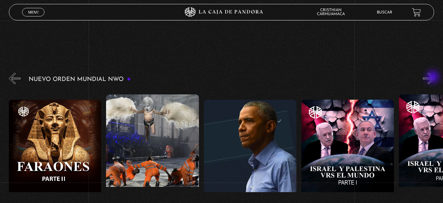
click at [433, 78] on button "»" at bounding box center [429, 79] width 12 height 12
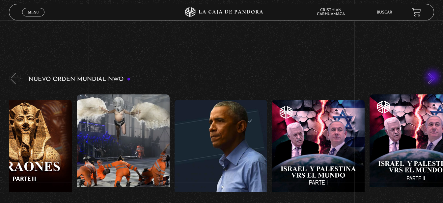
click at [433, 78] on button "»" at bounding box center [429, 79] width 12 height 12
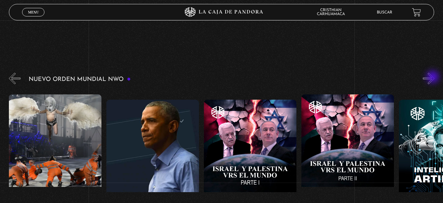
click at [433, 78] on button "»" at bounding box center [429, 79] width 12 height 12
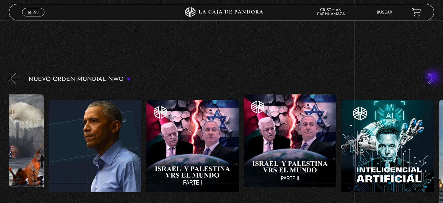
click at [433, 78] on button "»" at bounding box center [429, 79] width 12 height 12
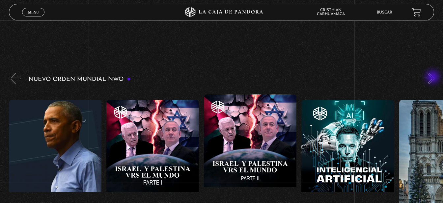
click at [433, 78] on button "»" at bounding box center [429, 79] width 12 height 12
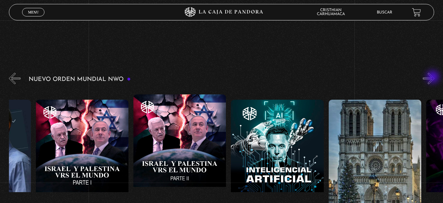
click at [433, 78] on button "»" at bounding box center [429, 79] width 12 height 12
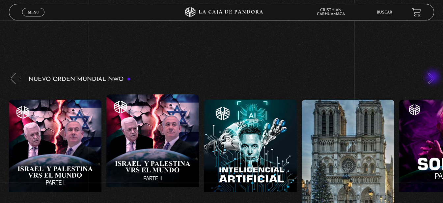
click at [433, 78] on button "»" at bounding box center [429, 79] width 12 height 12
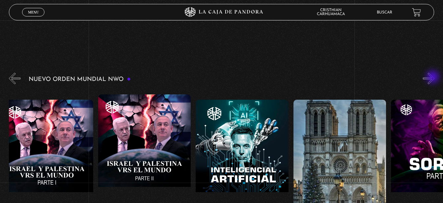
click at [433, 78] on button "»" at bounding box center [429, 79] width 12 height 12
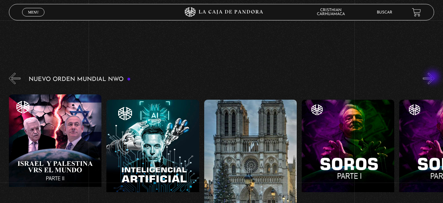
click at [433, 78] on button "»" at bounding box center [429, 79] width 12 height 12
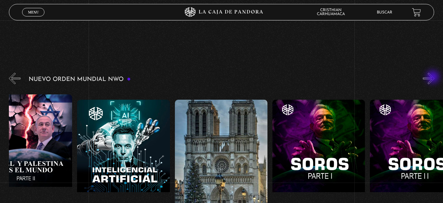
click at [433, 78] on button "»" at bounding box center [429, 79] width 12 height 12
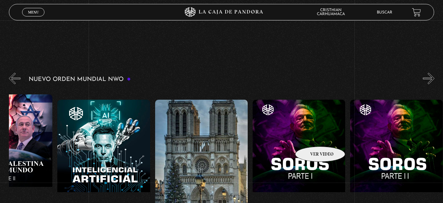
scroll to position [0, 7260]
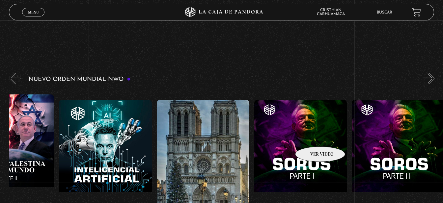
click at [311, 137] on figure at bounding box center [300, 159] width 92 height 118
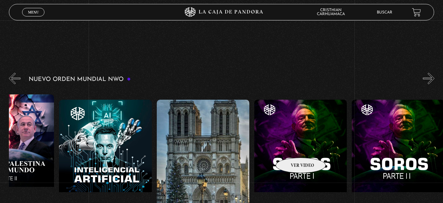
click at [288, 142] on figure at bounding box center [300, 159] width 92 height 118
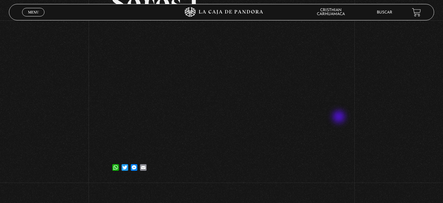
scroll to position [33, 0]
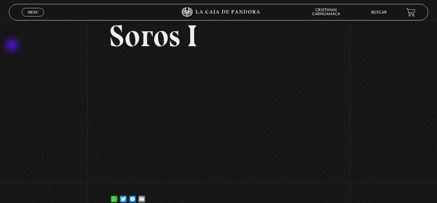
drag, startPoint x: 14, startPoint y: 46, endPoint x: 98, endPoint y: 22, distance: 87.7
click at [14, 46] on div "Volver 5 [PERSON_NAME], 2021 [PERSON_NAME] WhatsApp Twitter Messenger Email" at bounding box center [218, 100] width 437 height 227
